Goal: Information Seeking & Learning: Learn about a topic

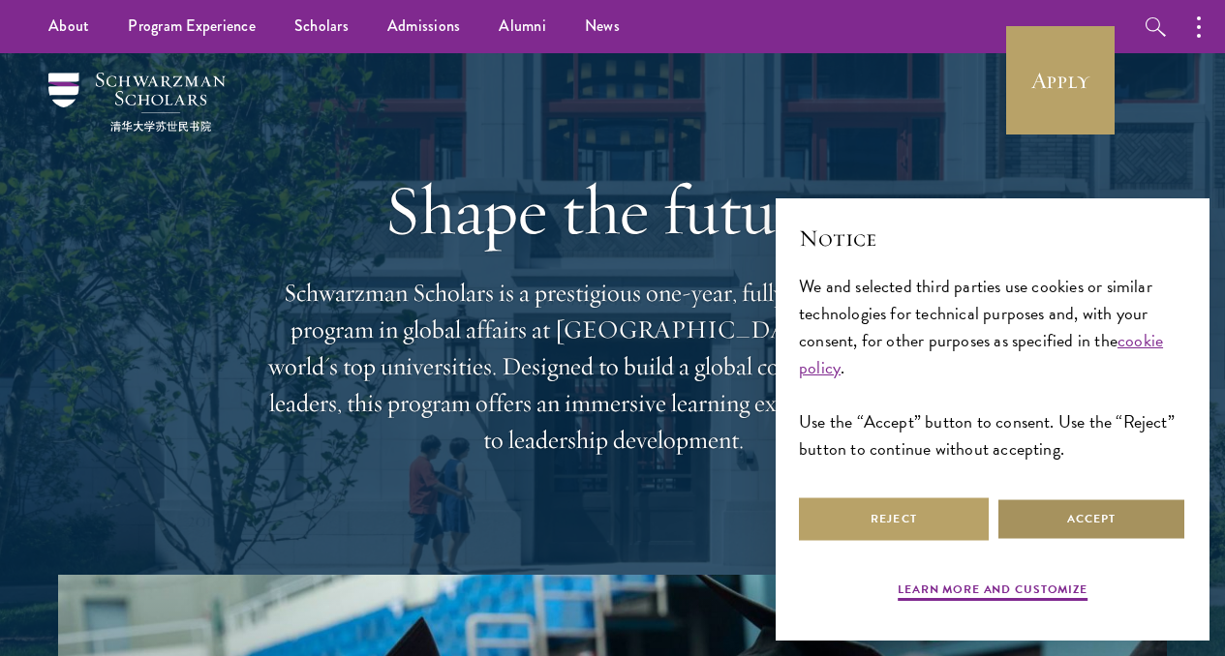
click at [1055, 511] on button "Accept" at bounding box center [1091, 520] width 190 height 44
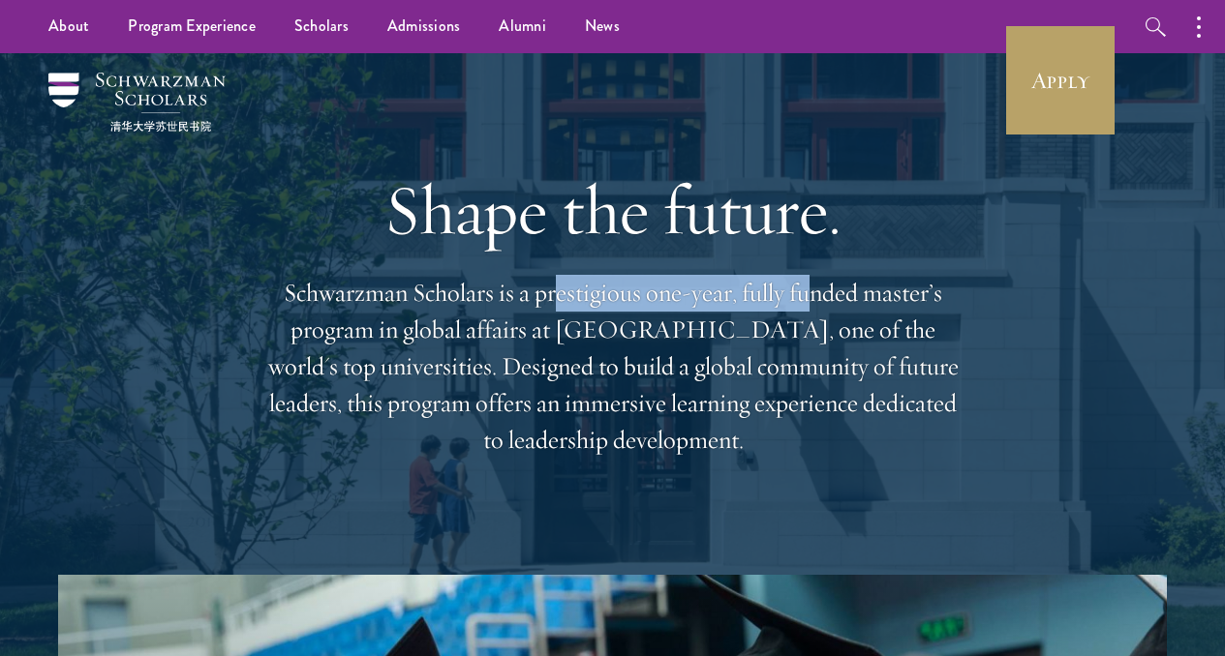
drag, startPoint x: 626, startPoint y: 300, endPoint x: 926, endPoint y: 297, distance: 300.1
click at [905, 299] on p "Schwarzman Scholars is a prestigious one-year, fully funded master’s program in…" at bounding box center [612, 367] width 697 height 184
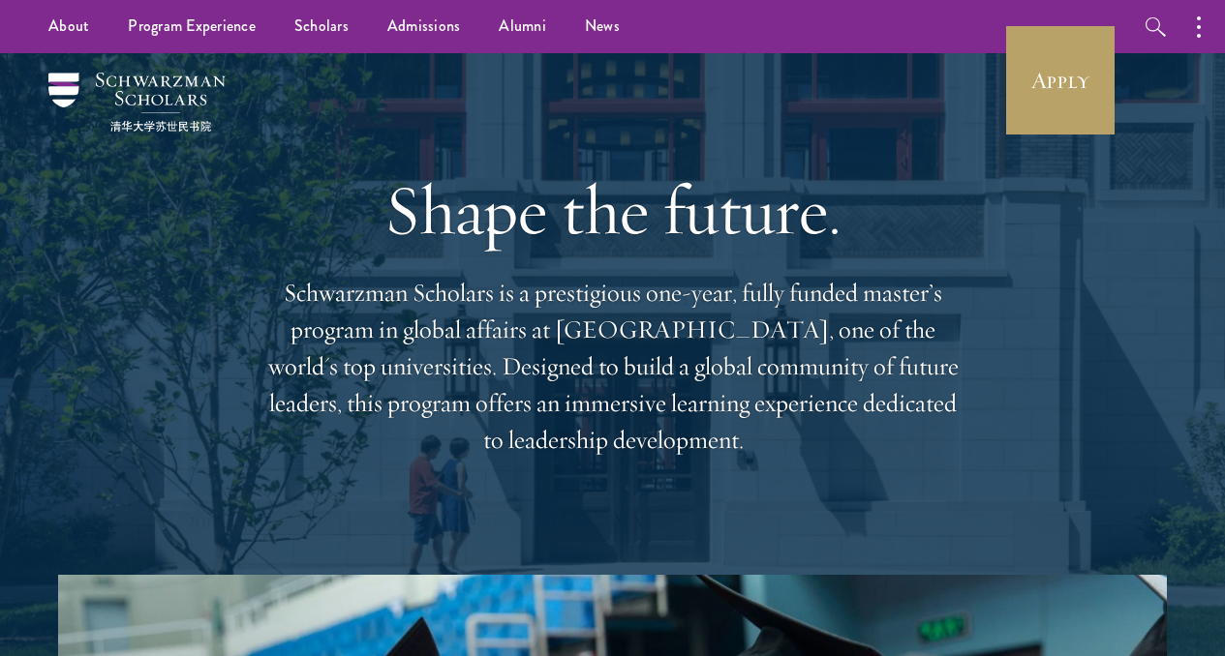
click at [1005, 298] on div "Shape the future. Schwarzman Scholars is a prestigious one-year, fully funded m…" at bounding box center [612, 314] width 1108 height 522
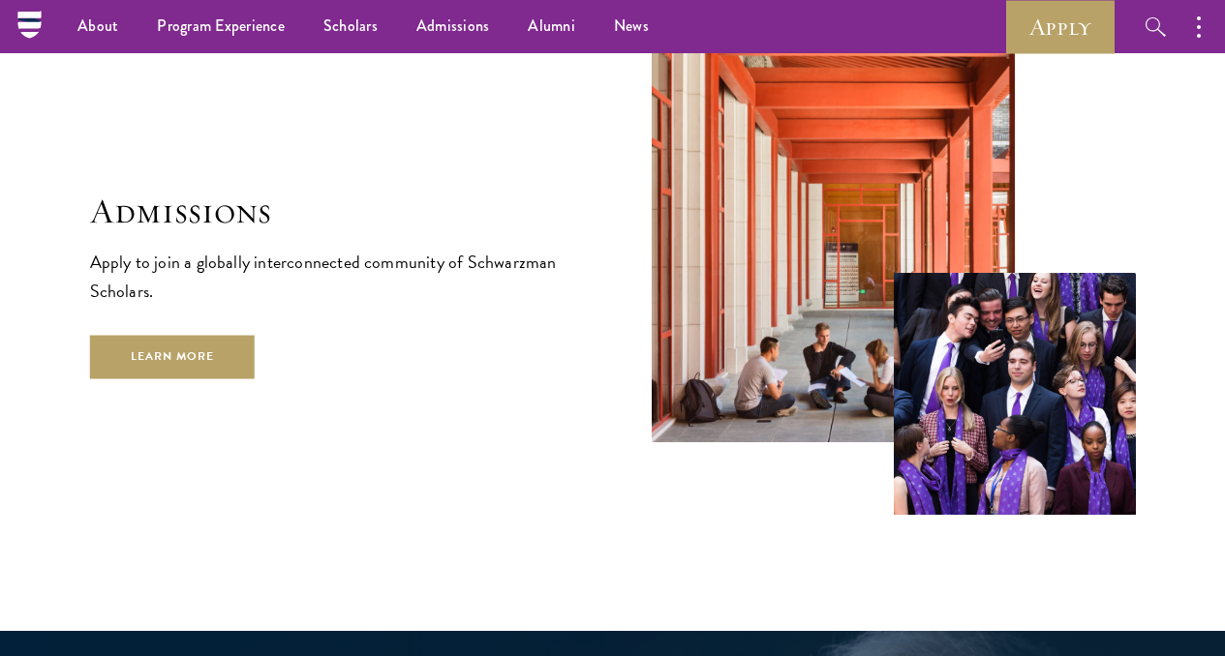
scroll to position [2986, 0]
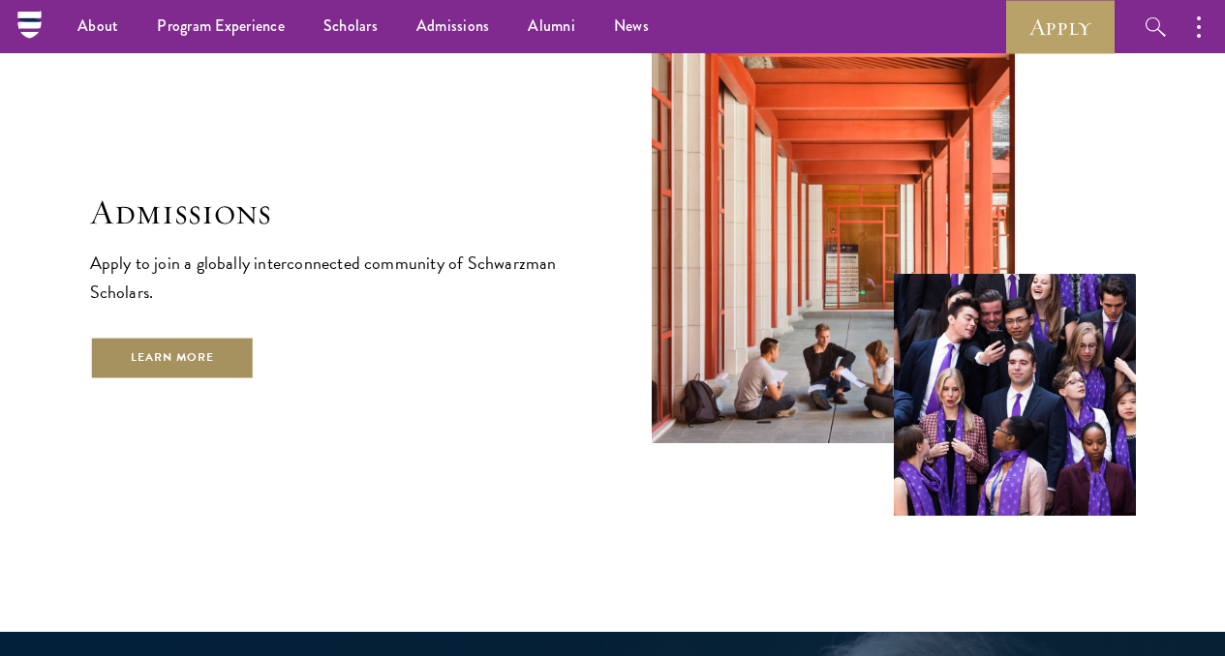
click at [256, 364] on link "Learn More" at bounding box center [173, 358] width 166 height 44
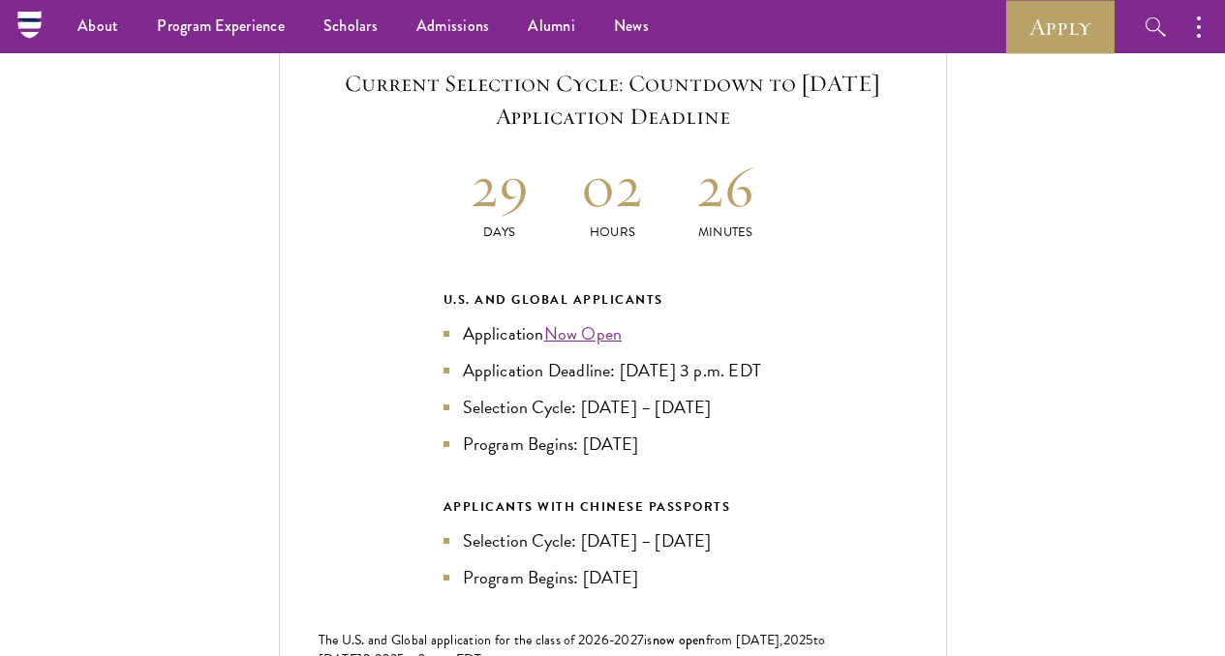
scroll to position [4110, 0]
drag, startPoint x: 448, startPoint y: 325, endPoint x: 770, endPoint y: 323, distance: 321.4
click at [770, 323] on div "Current Selection Cycle: Countdown to [DATE] Application Deadline 29 Days 02 Ho…" at bounding box center [613, 414] width 668 height 773
click at [850, 330] on div "Current Selection Cycle: Countdown to [DATE] Application Deadline 29 Days 02 Ho…" at bounding box center [613, 414] width 668 height 773
drag, startPoint x: 586, startPoint y: 368, endPoint x: 693, endPoint y: 365, distance: 107.5
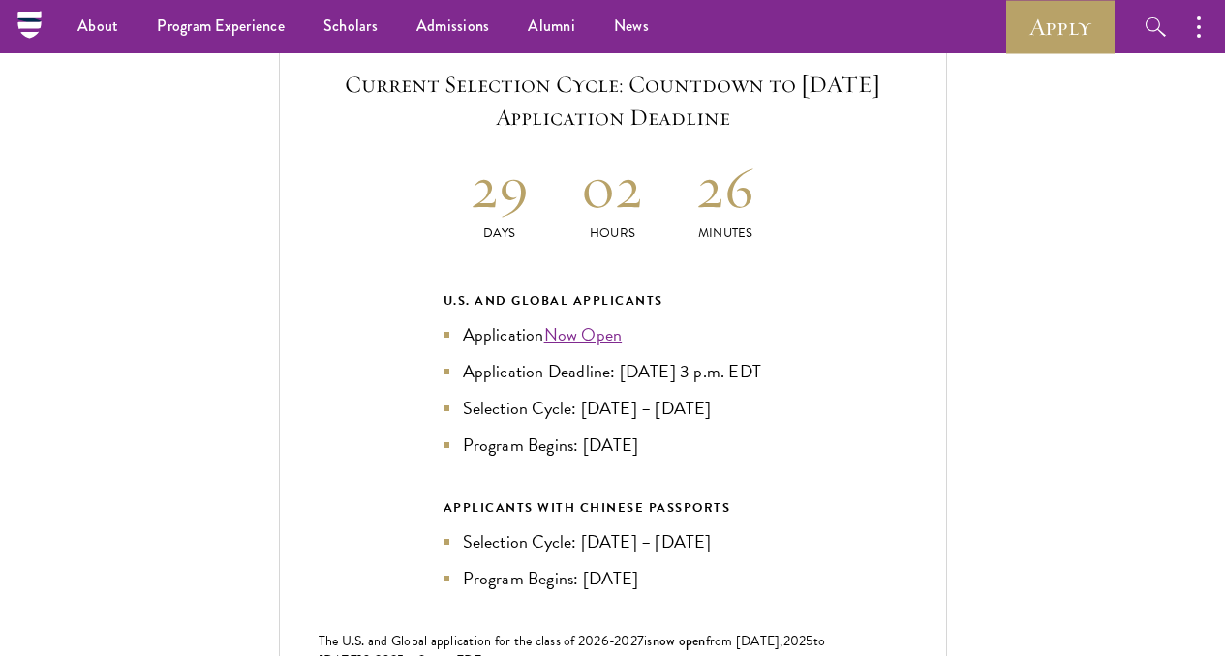
click at [693, 432] on li "Program Begins: [DATE]" at bounding box center [612, 445] width 339 height 27
click at [426, 395] on div "Current Selection Cycle: Countdown to [DATE] Application Deadline 29 Days 02 Ho…" at bounding box center [613, 414] width 668 height 773
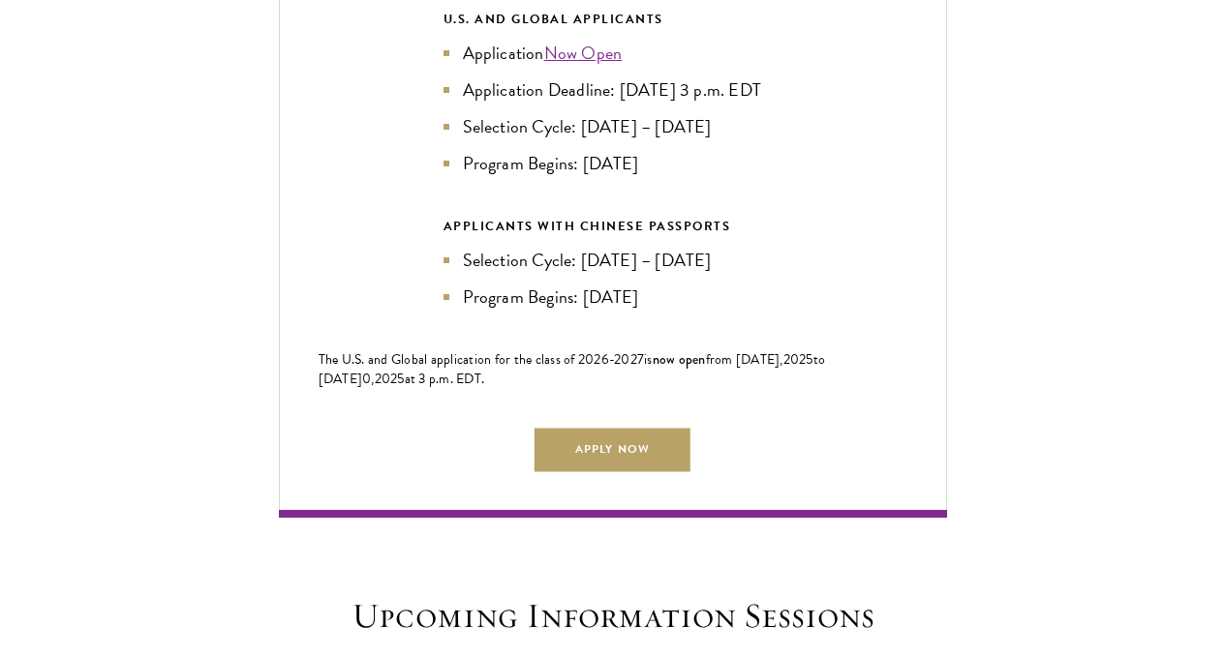
scroll to position [4404, 0]
